Goal: Information Seeking & Learning: Understand process/instructions

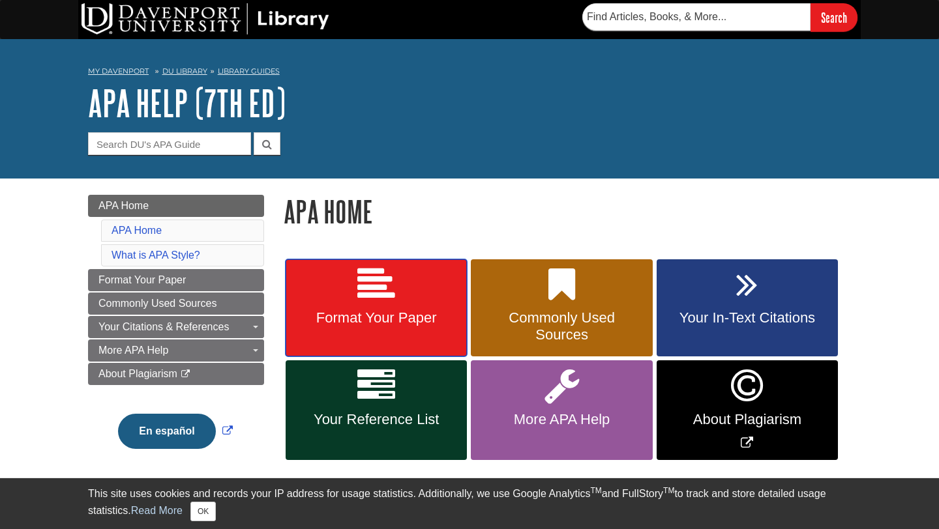
click at [380, 321] on span "Format Your Paper" at bounding box center [376, 318] width 162 height 17
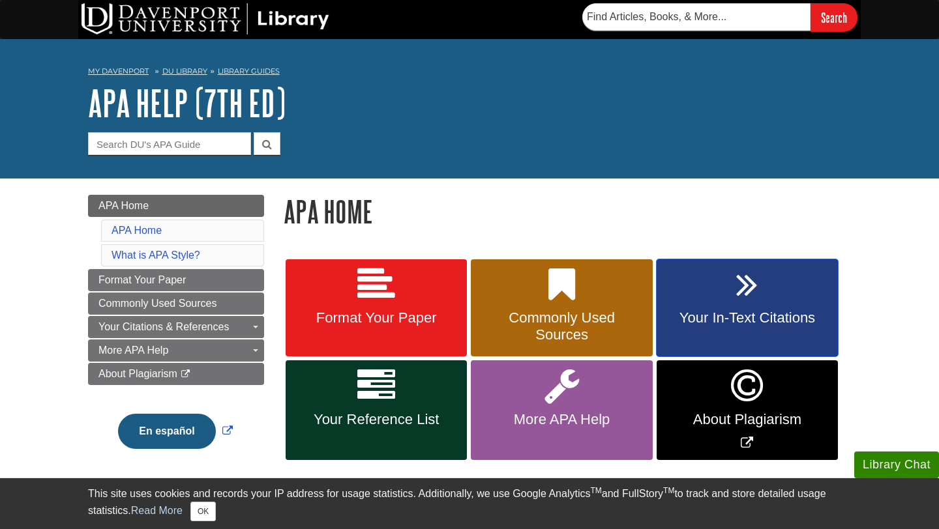
click at [742, 297] on icon at bounding box center [747, 285] width 22 height 38
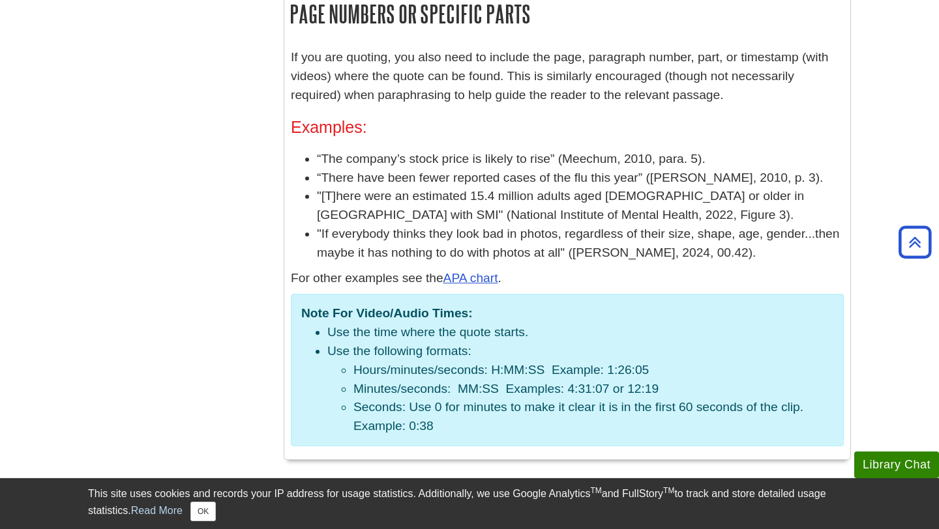
scroll to position [1987, 0]
